Goal: Book appointment/travel/reservation

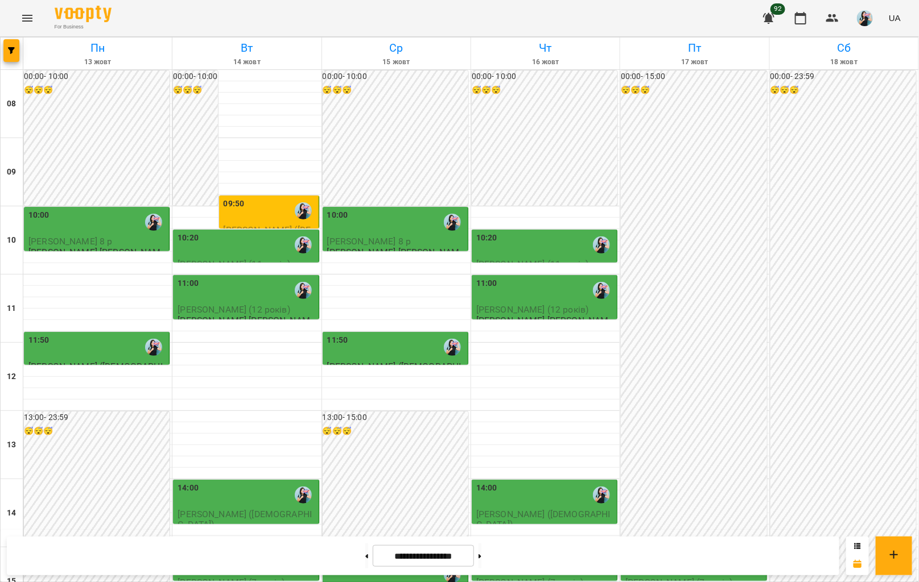
scroll to position [63, 0]
click at [481, 561] on button at bounding box center [479, 556] width 3 height 25
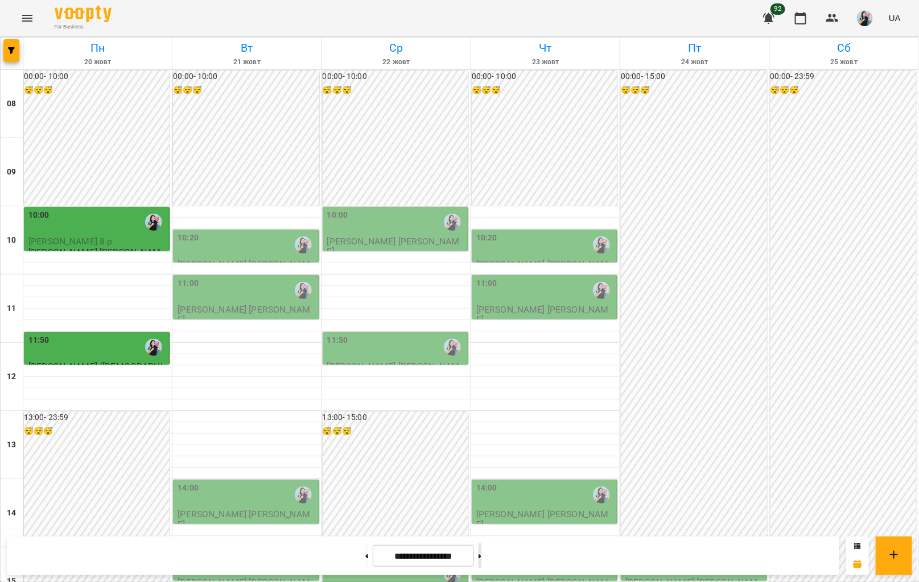
click at [481, 561] on button at bounding box center [479, 556] width 3 height 25
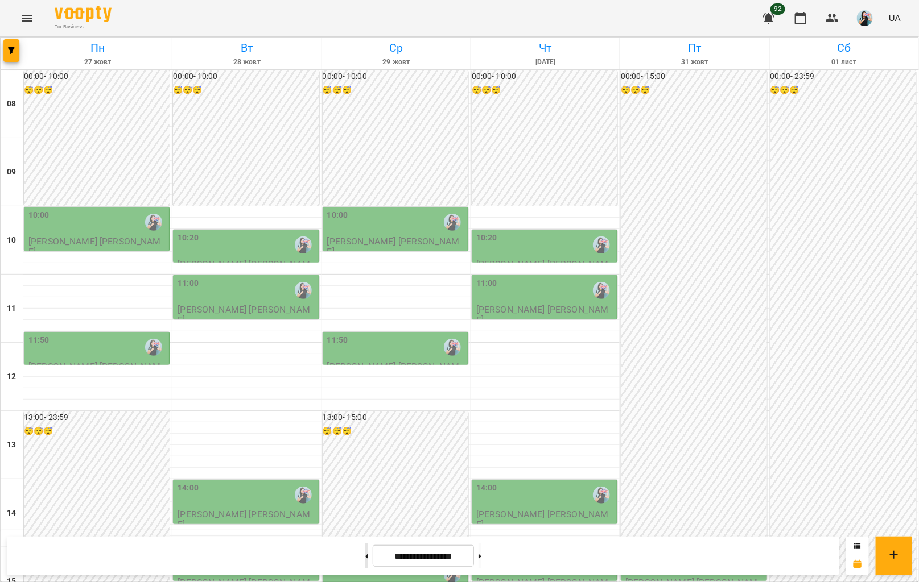
click at [365, 557] on button at bounding box center [366, 556] width 3 height 25
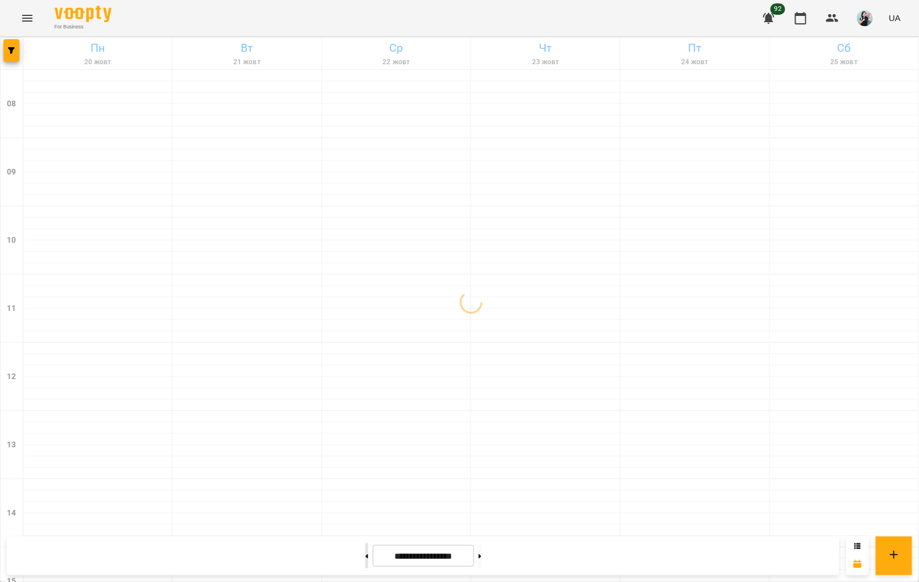
click at [365, 557] on button at bounding box center [366, 556] width 3 height 25
click at [481, 560] on button at bounding box center [479, 556] width 3 height 25
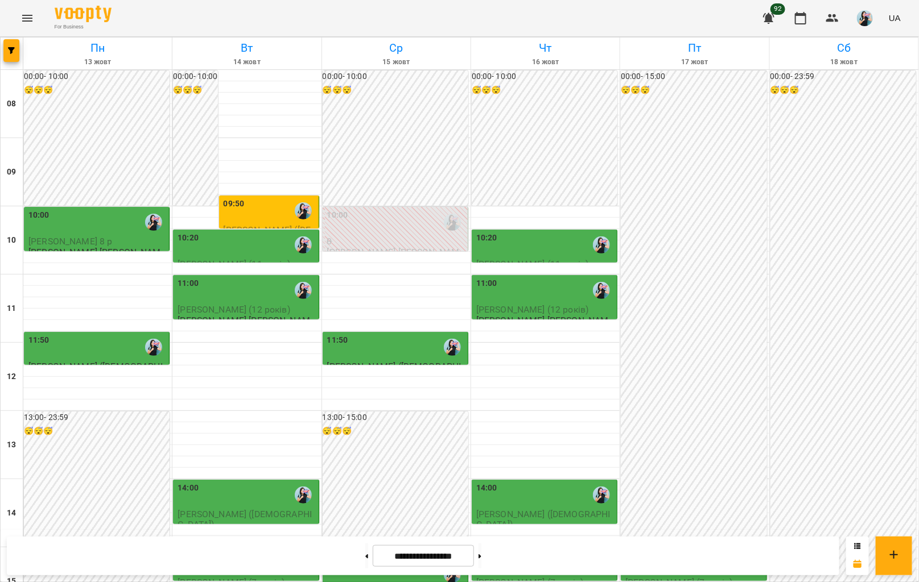
scroll to position [327, 0]
click at [238, 551] on div "15:00" at bounding box center [246, 564] width 138 height 26
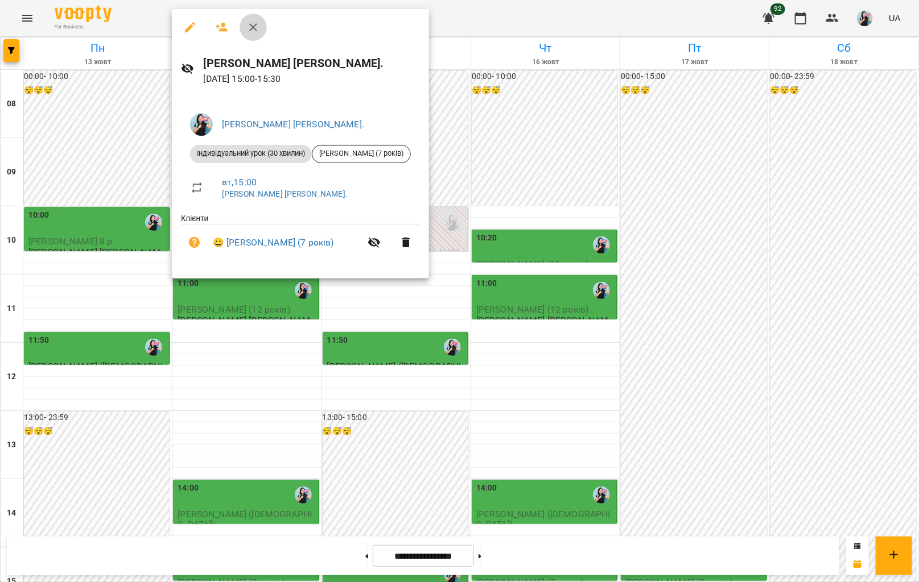
click at [251, 28] on icon "button" at bounding box center [253, 27] width 8 height 8
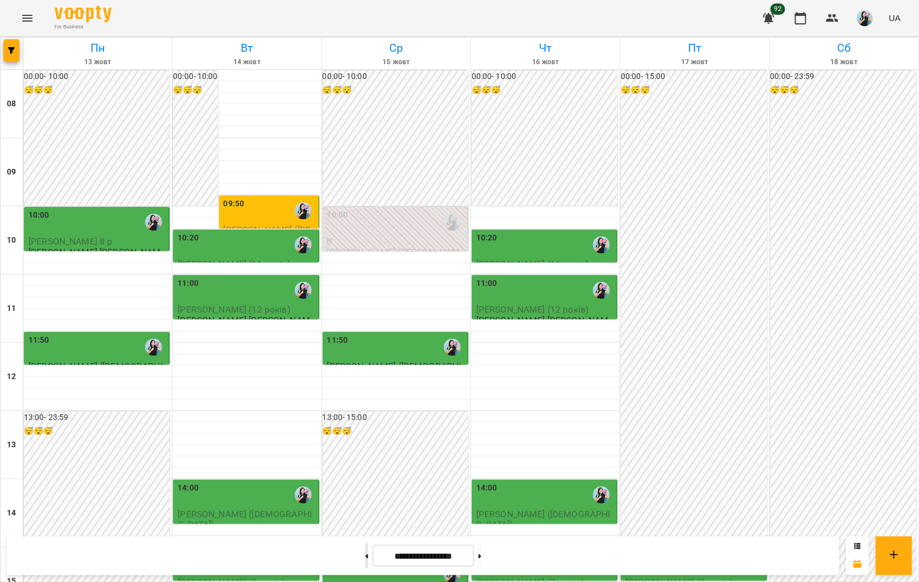
click at [365, 560] on button at bounding box center [366, 556] width 3 height 25
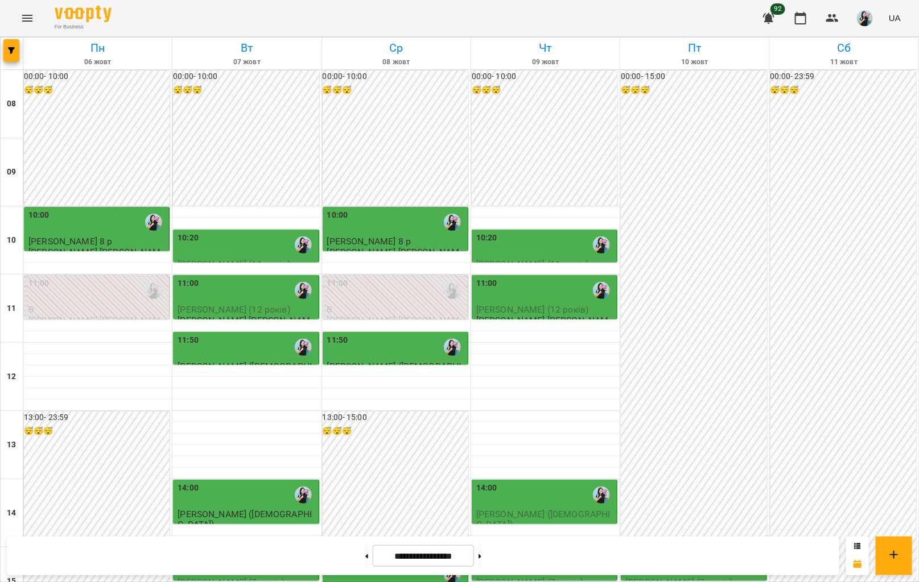
scroll to position [276, 0]
click at [365, 559] on button at bounding box center [366, 556] width 3 height 25
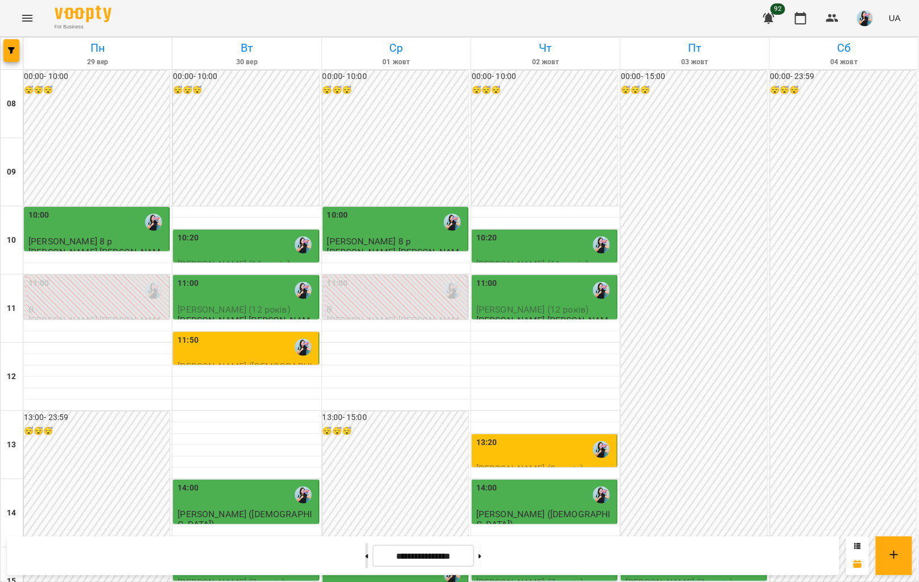
click at [365, 562] on button at bounding box center [366, 556] width 3 height 25
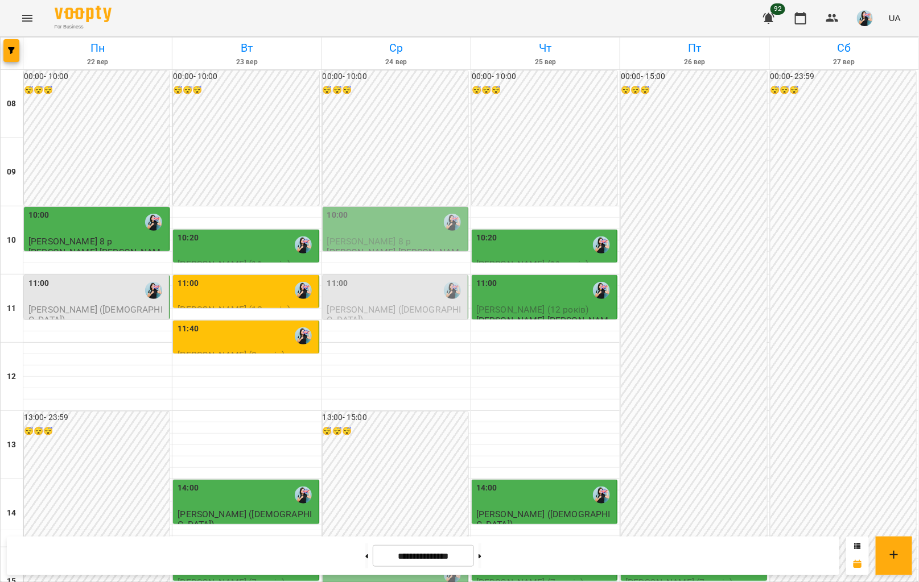
scroll to position [1, 0]
click at [378, 300] on div "11:00" at bounding box center [396, 291] width 138 height 26
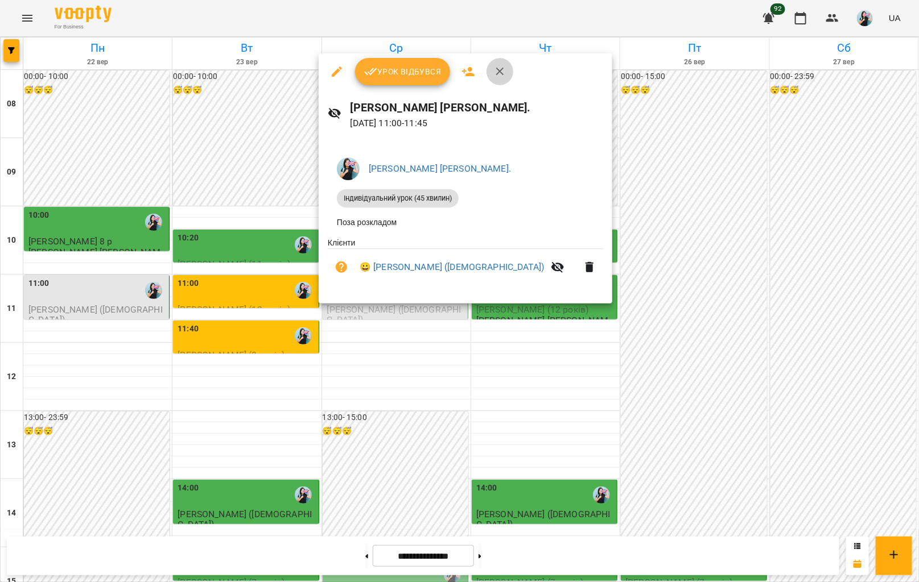
click at [503, 71] on icon "button" at bounding box center [500, 72] width 14 height 14
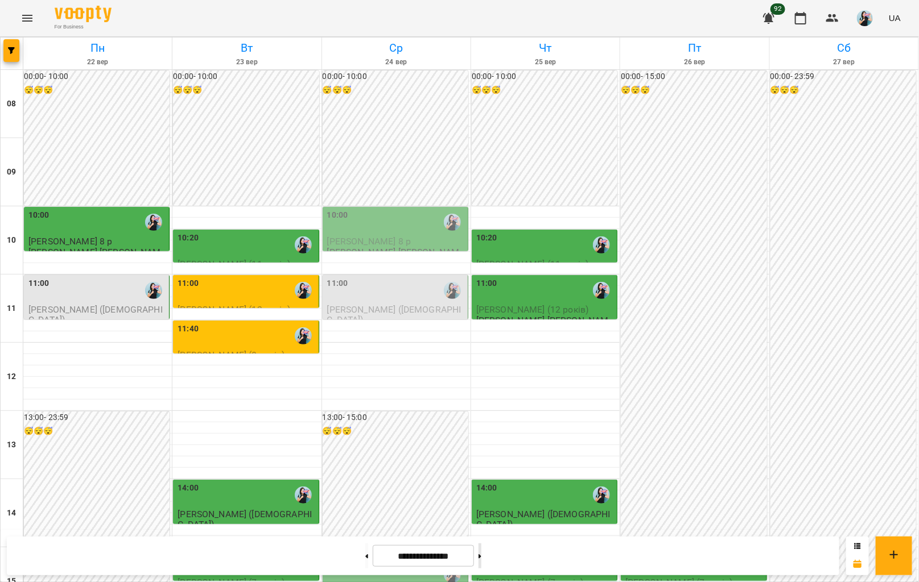
click at [481, 561] on button at bounding box center [479, 556] width 3 height 25
type input "**********"
